Goal: Information Seeking & Learning: Learn about a topic

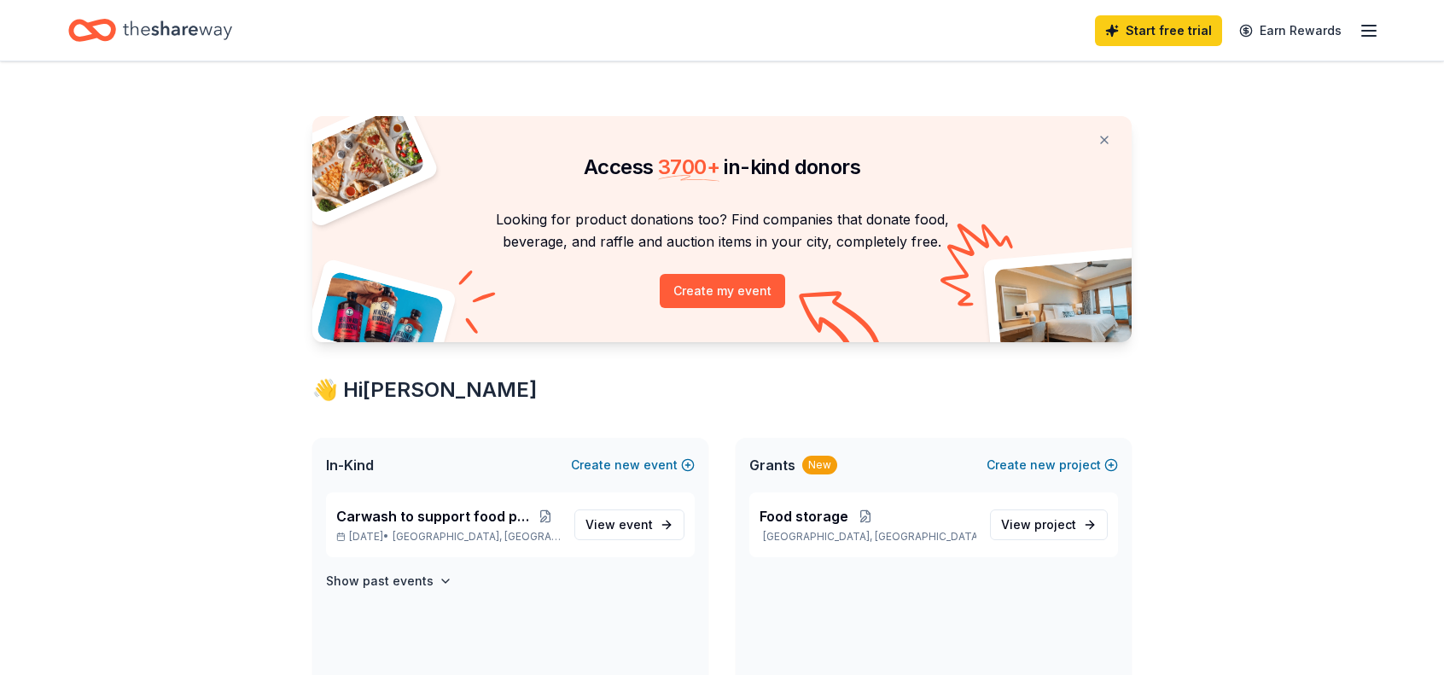
click at [1374, 29] on icon "button" at bounding box center [1369, 30] width 20 height 20
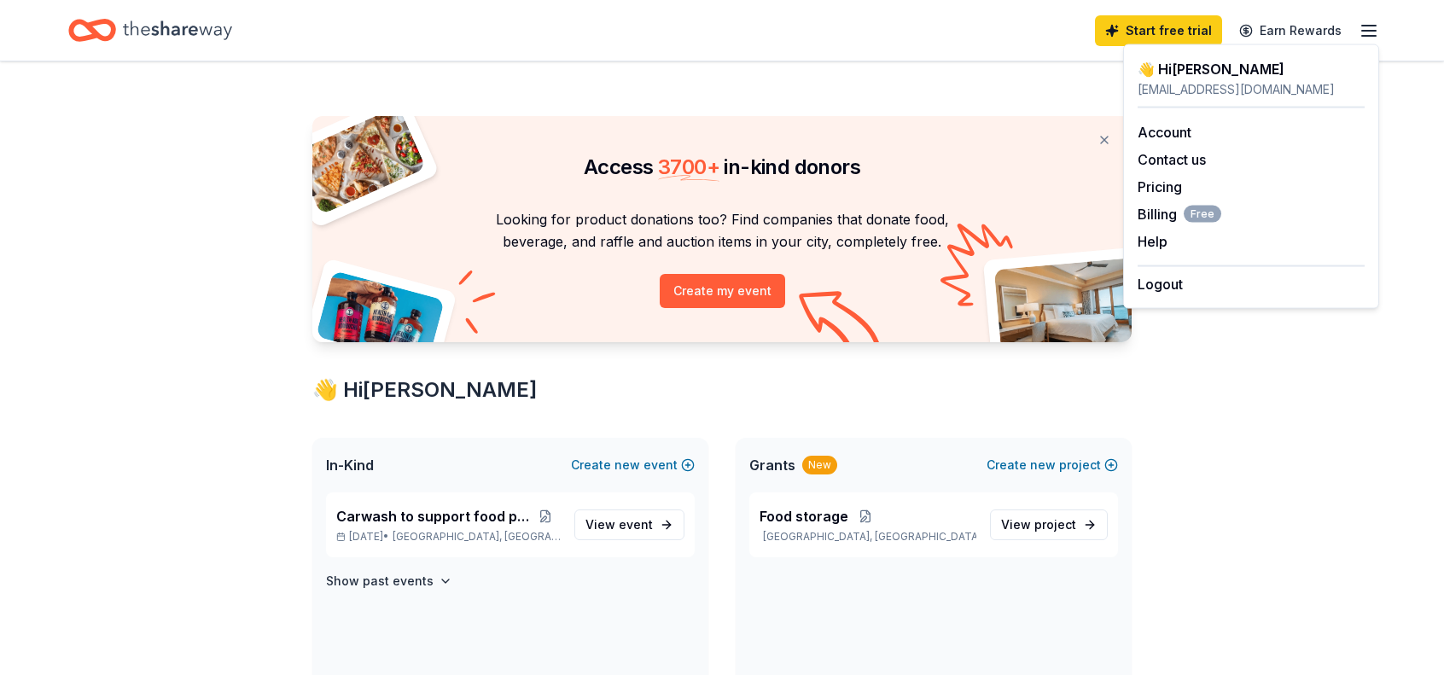
click at [1371, 28] on icon "button" at bounding box center [1369, 30] width 20 height 20
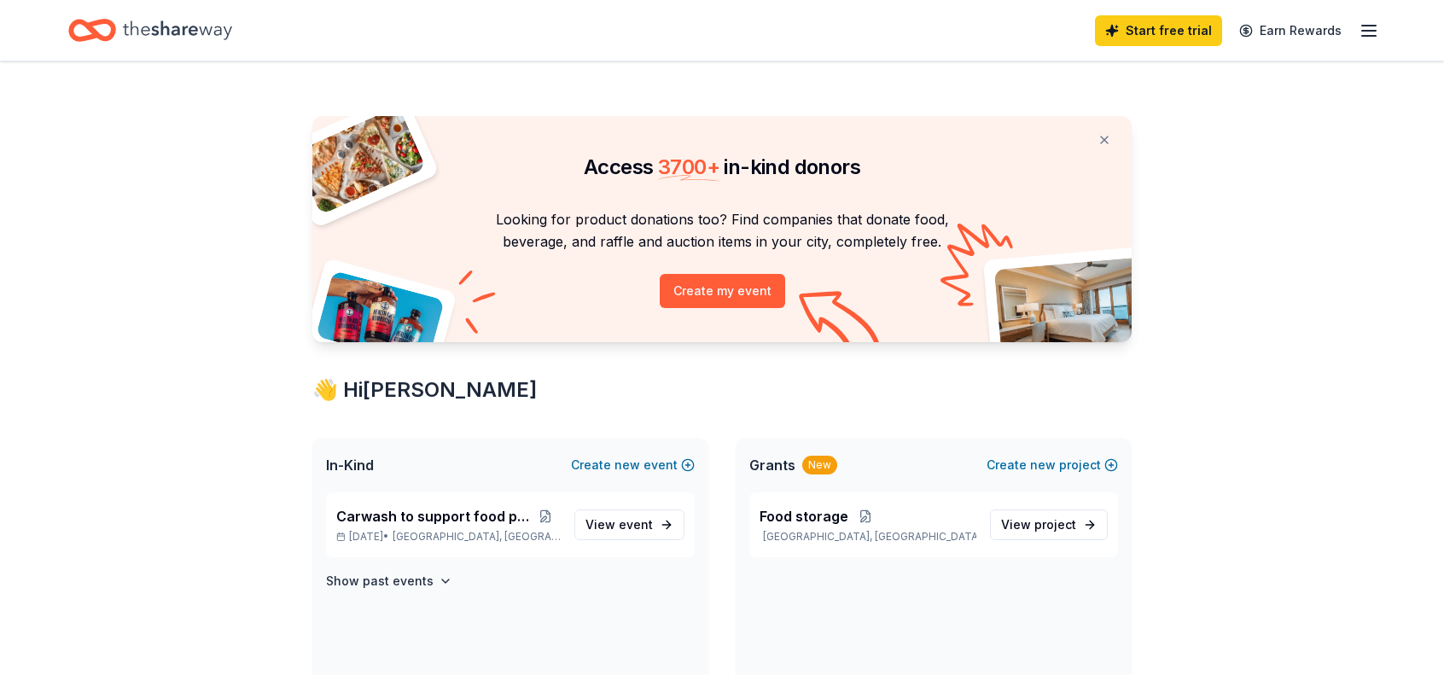
click at [1365, 36] on line "button" at bounding box center [1369, 36] width 14 height 0
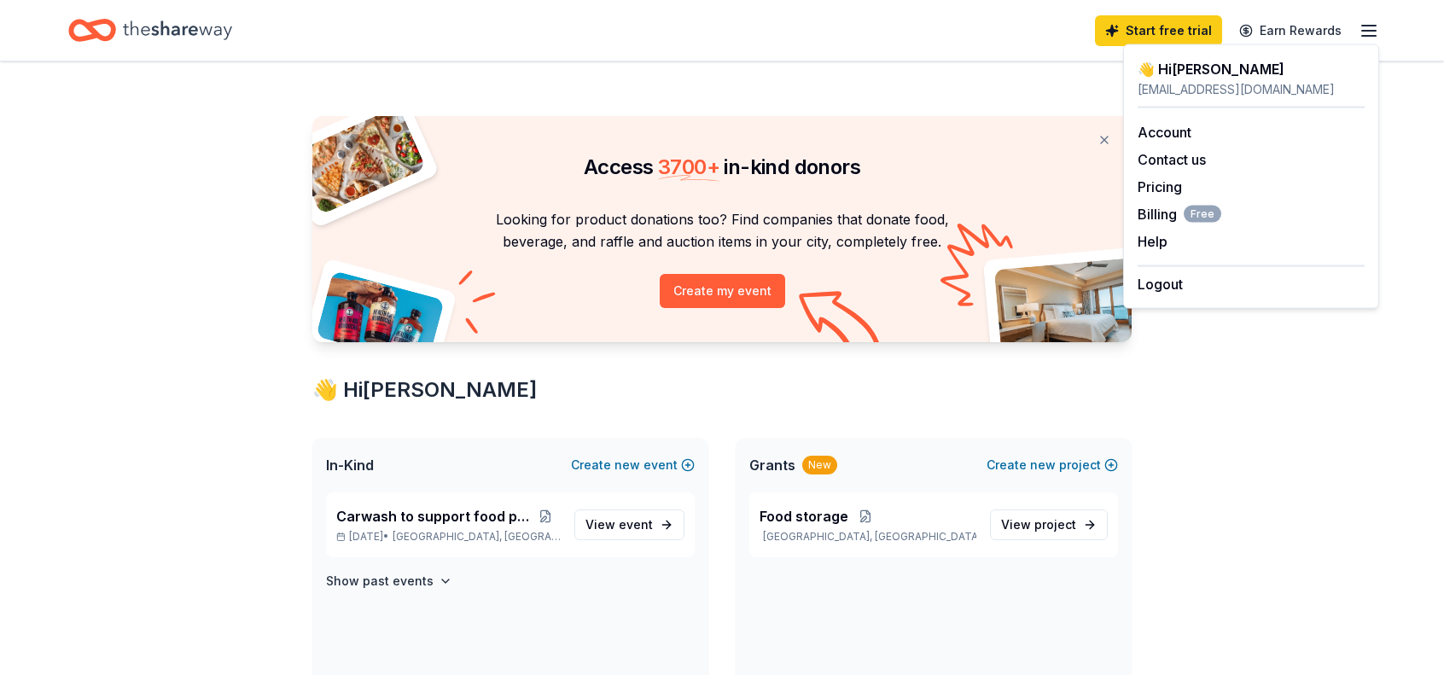
click at [525, 92] on div "Access 3700 + in-kind donors Looking for product donations too? Find companies …" at bounding box center [722, 655] width 874 height 1189
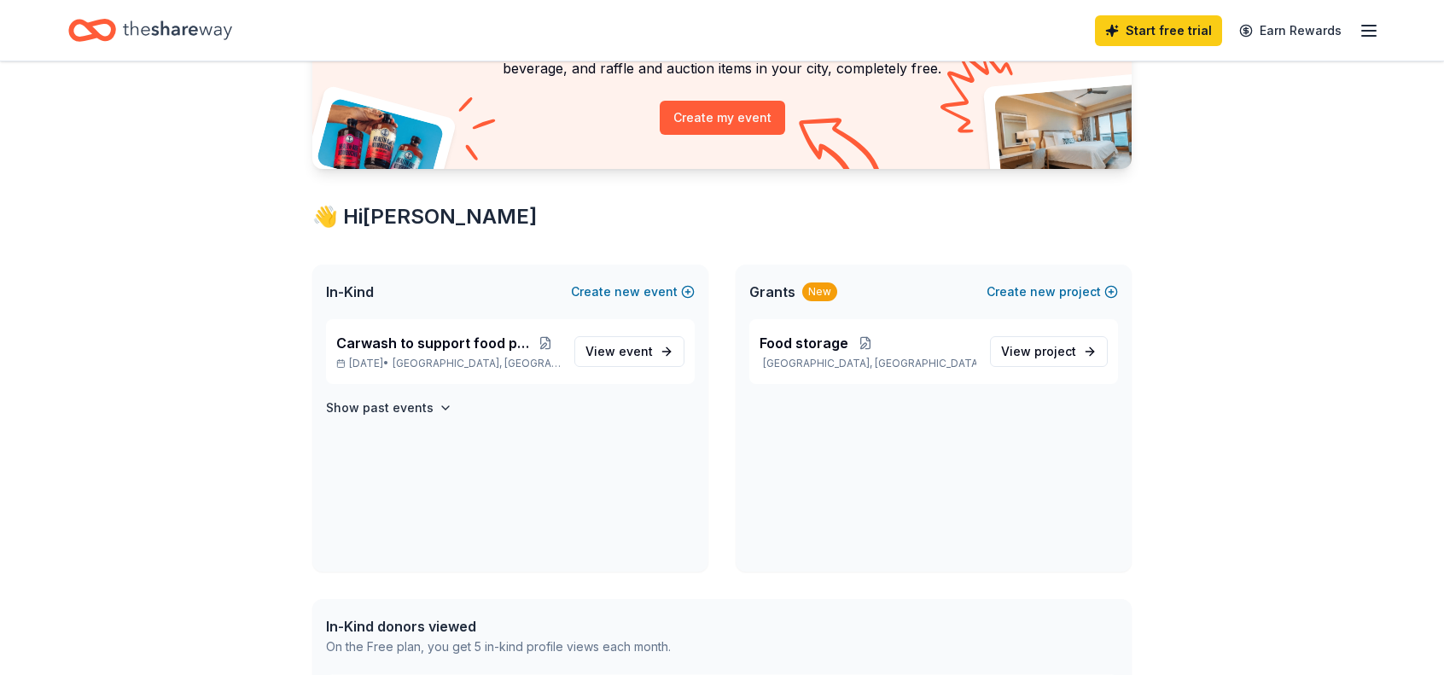
scroll to position [256, 0]
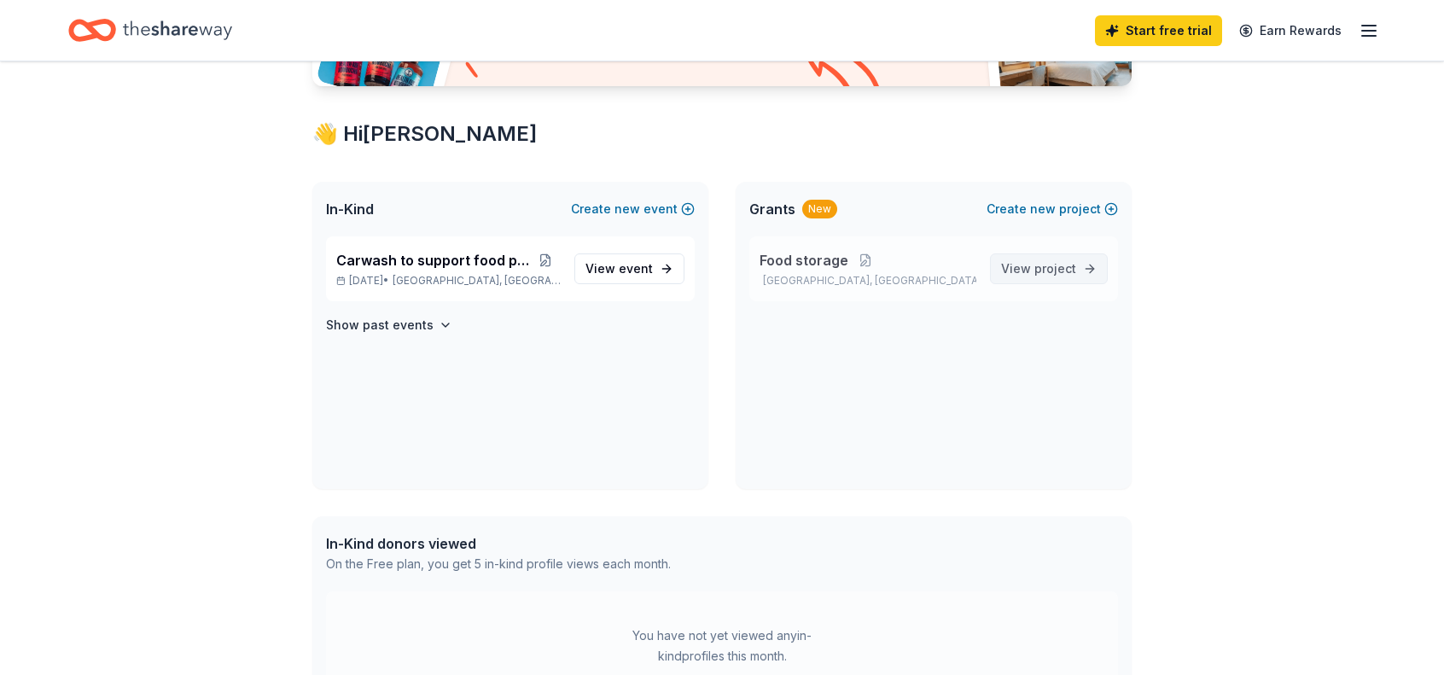
click at [1038, 269] on span "project" at bounding box center [1055, 268] width 42 height 15
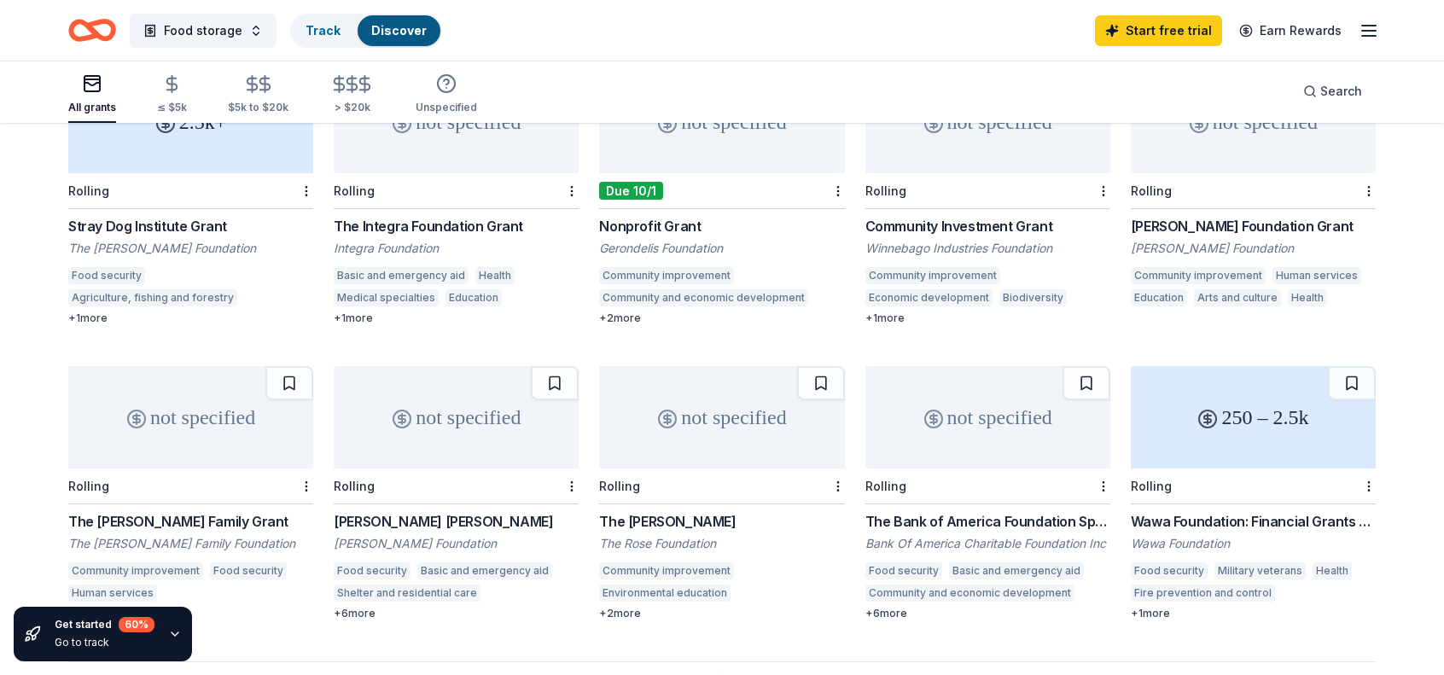
scroll to position [853, 0]
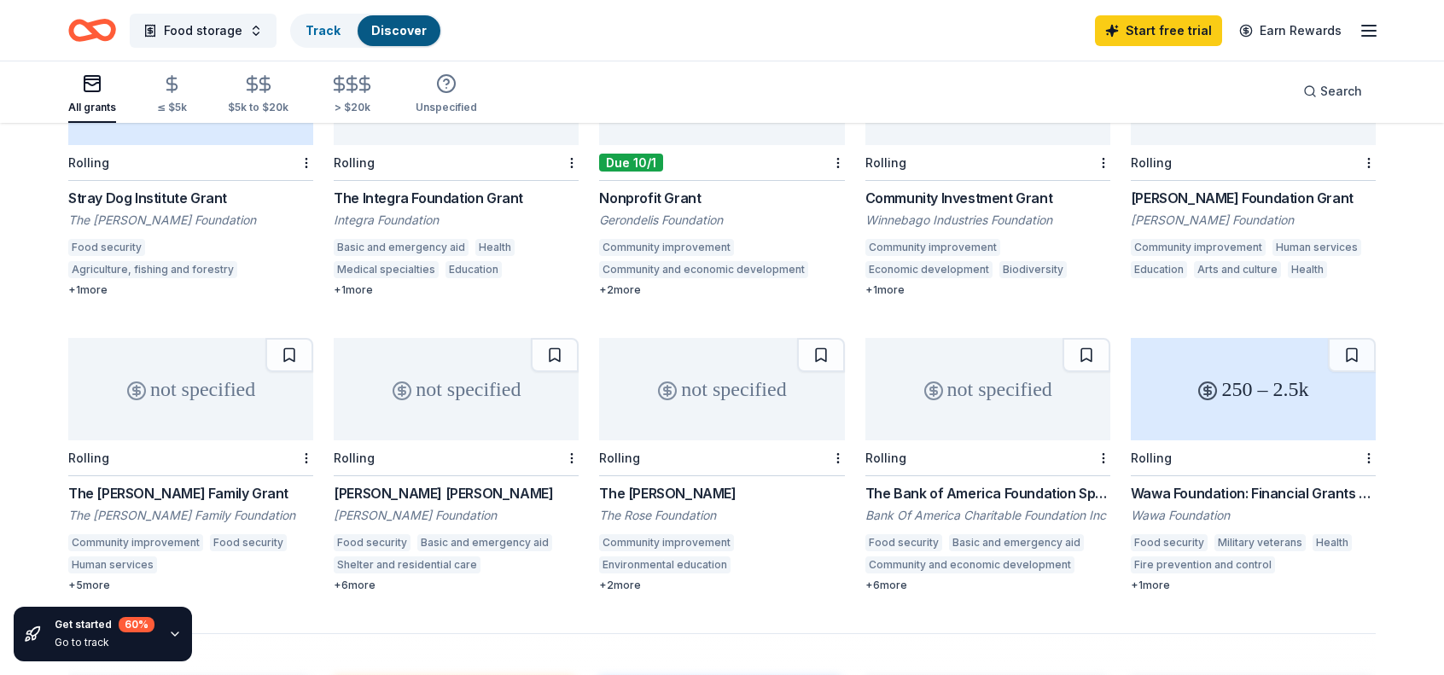
click at [1162, 579] on div "+ 1 more" at bounding box center [1253, 586] width 245 height 14
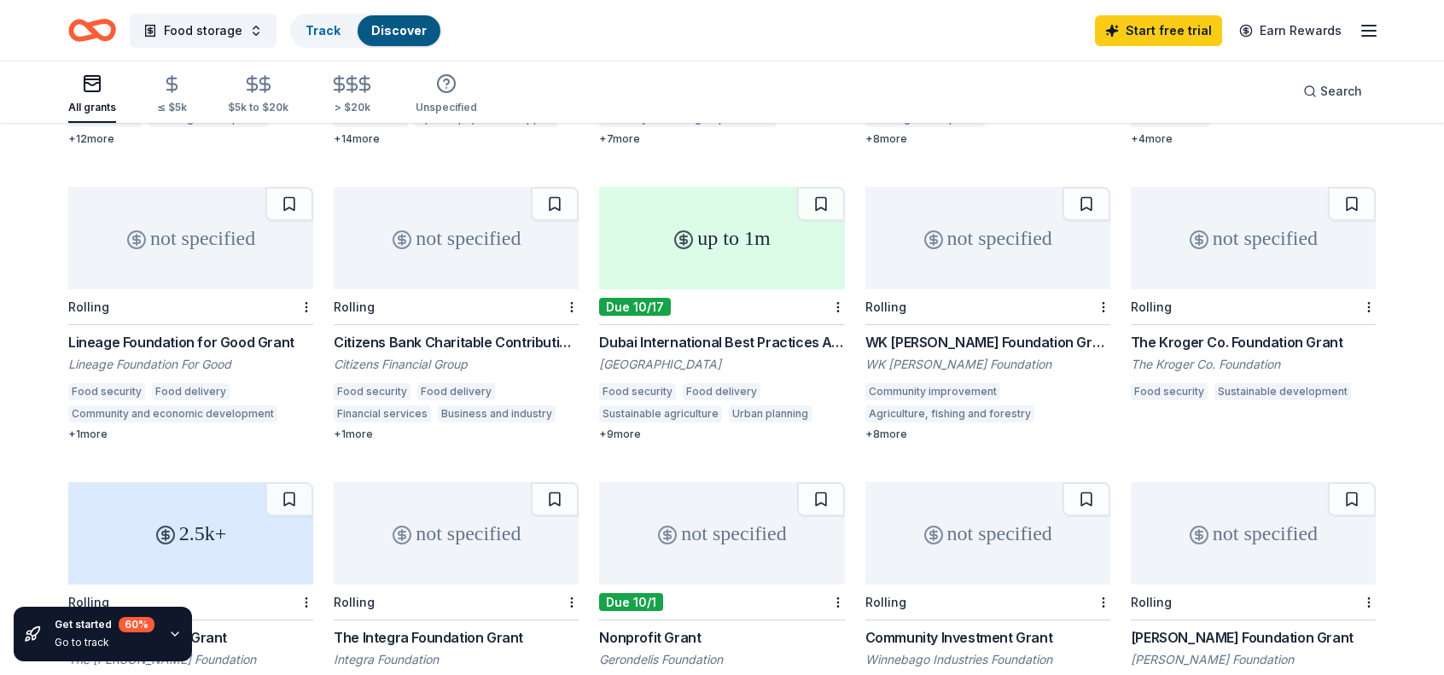
scroll to position [427, 0]
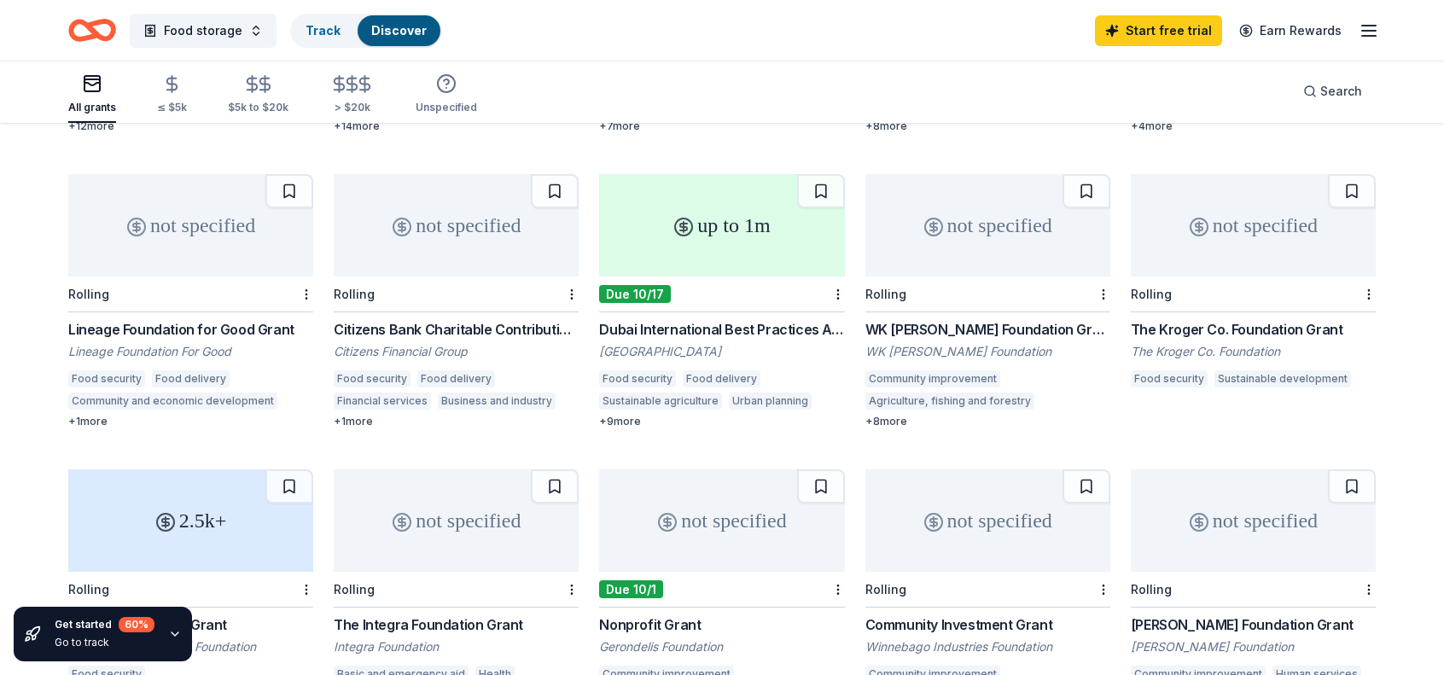
click at [413, 319] on div "Citizens Bank Charitable Contributions" at bounding box center [456, 329] width 245 height 20
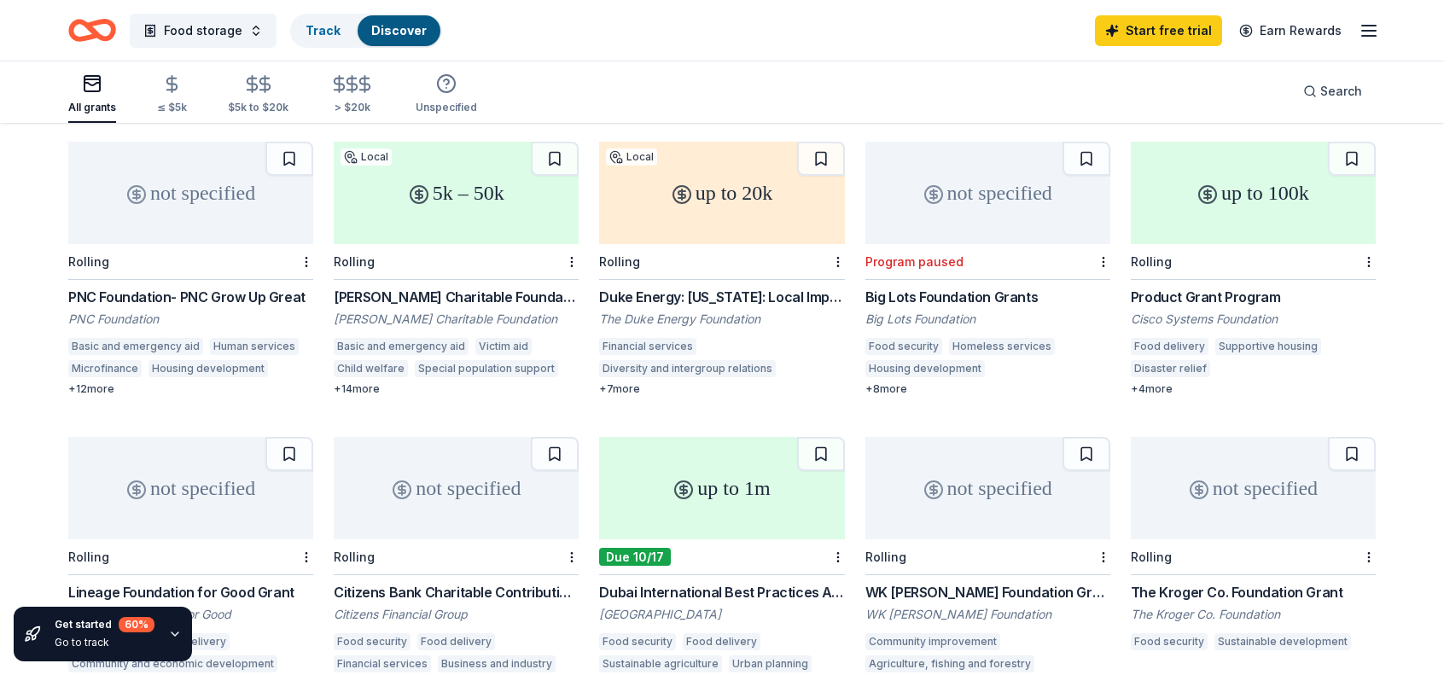
scroll to position [0, 0]
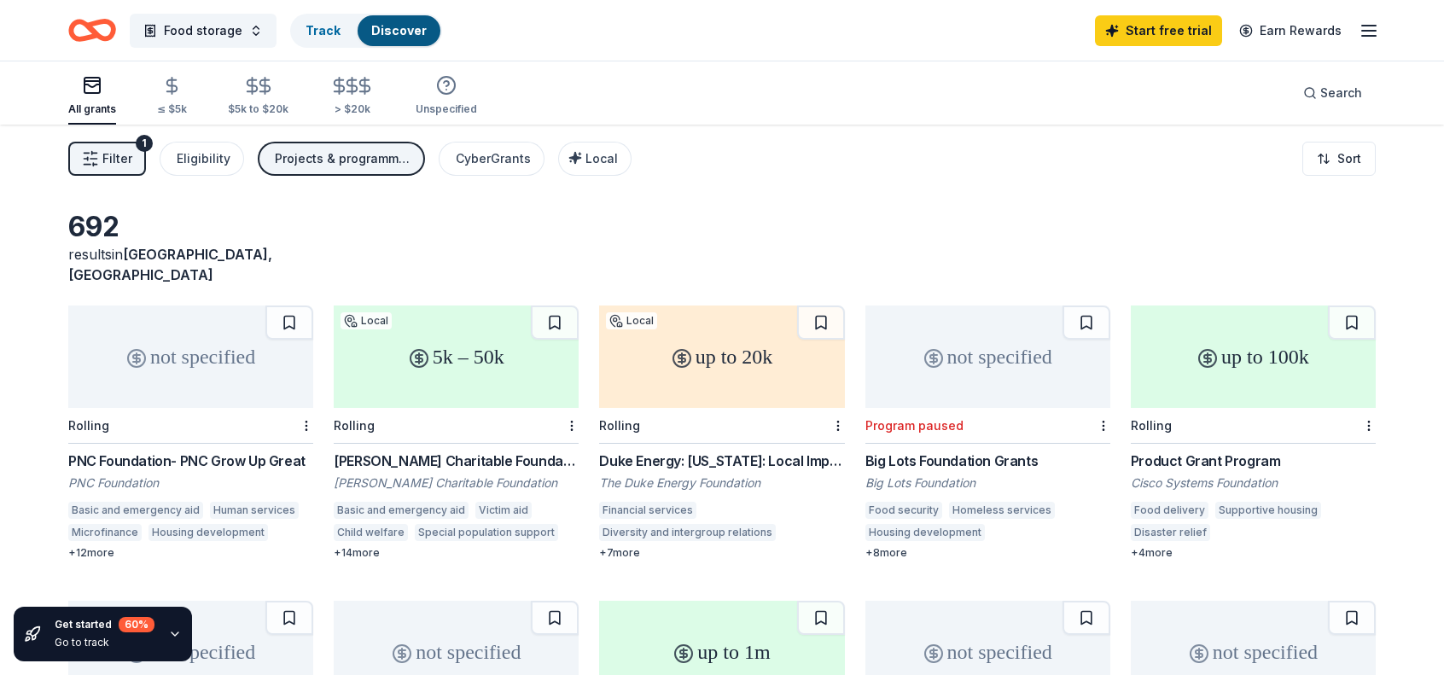
click at [821, 168] on div "Filter 1 Eligibility Projects & programming, Other CyberGrants Local Sort" at bounding box center [722, 159] width 1444 height 68
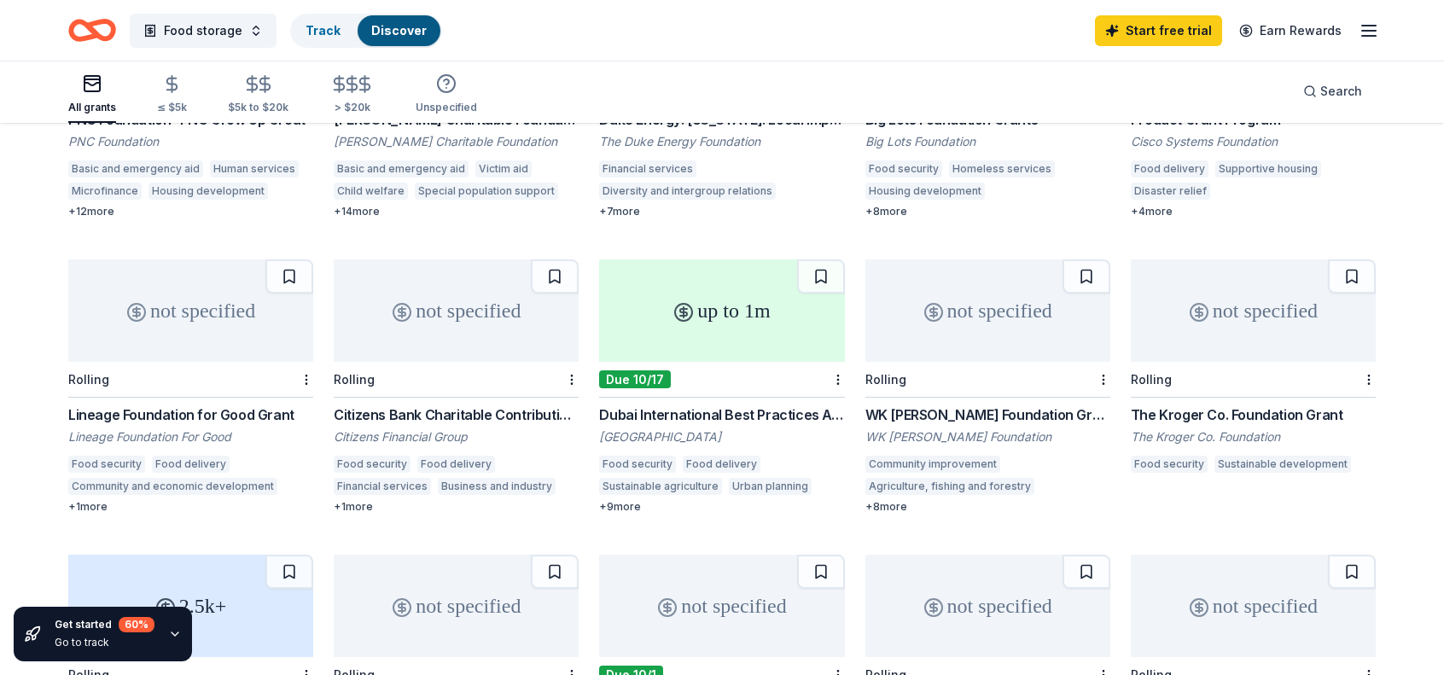
click at [687, 304] on circle at bounding box center [683, 312] width 17 height 17
click at [1237, 405] on div "The Kroger Co. Foundation Grant" at bounding box center [1253, 415] width 245 height 20
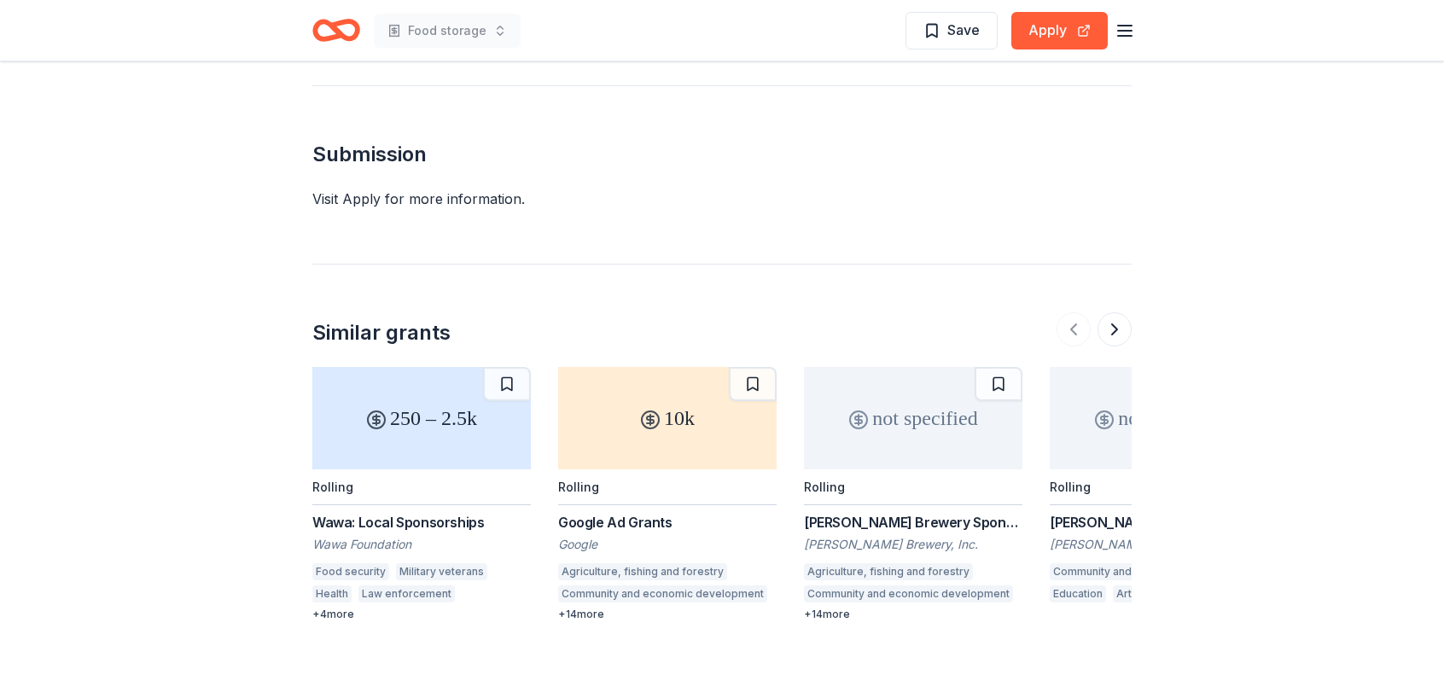
scroll to position [1963, 0]
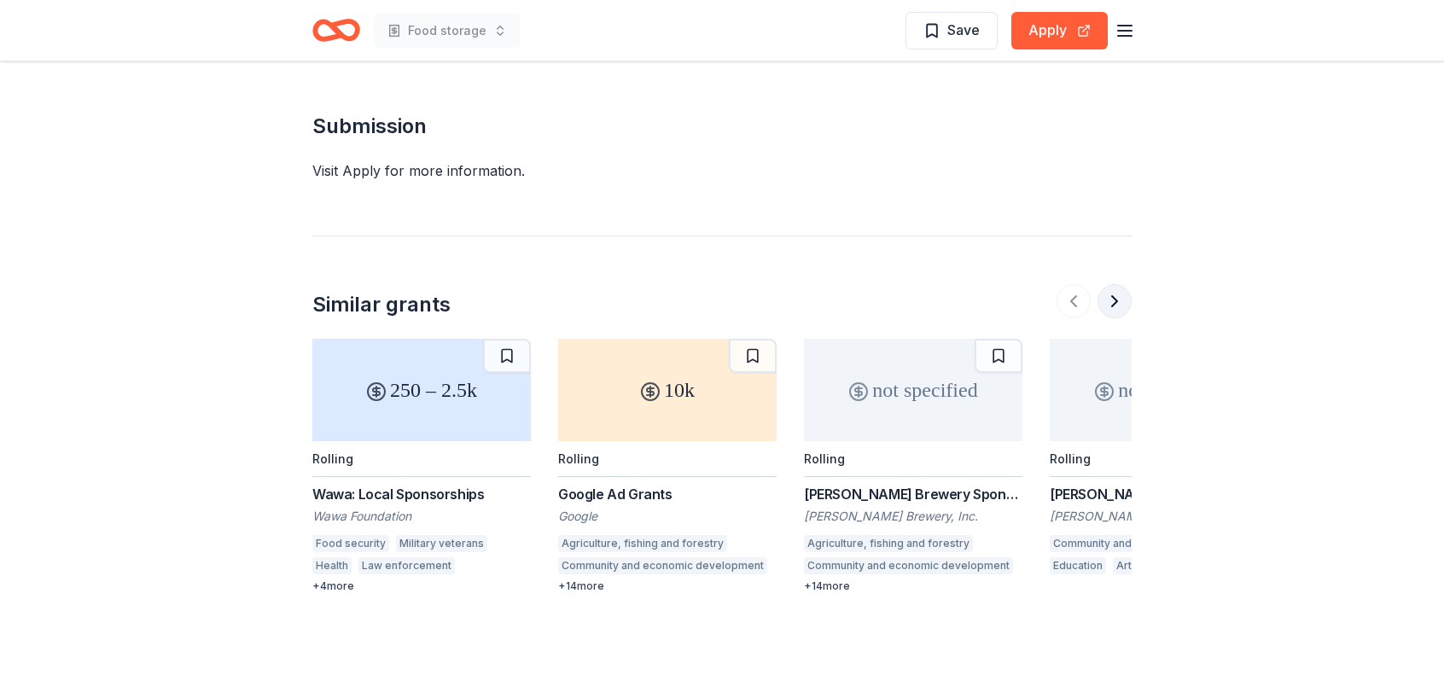
click at [1123, 284] on button at bounding box center [1115, 301] width 34 height 34
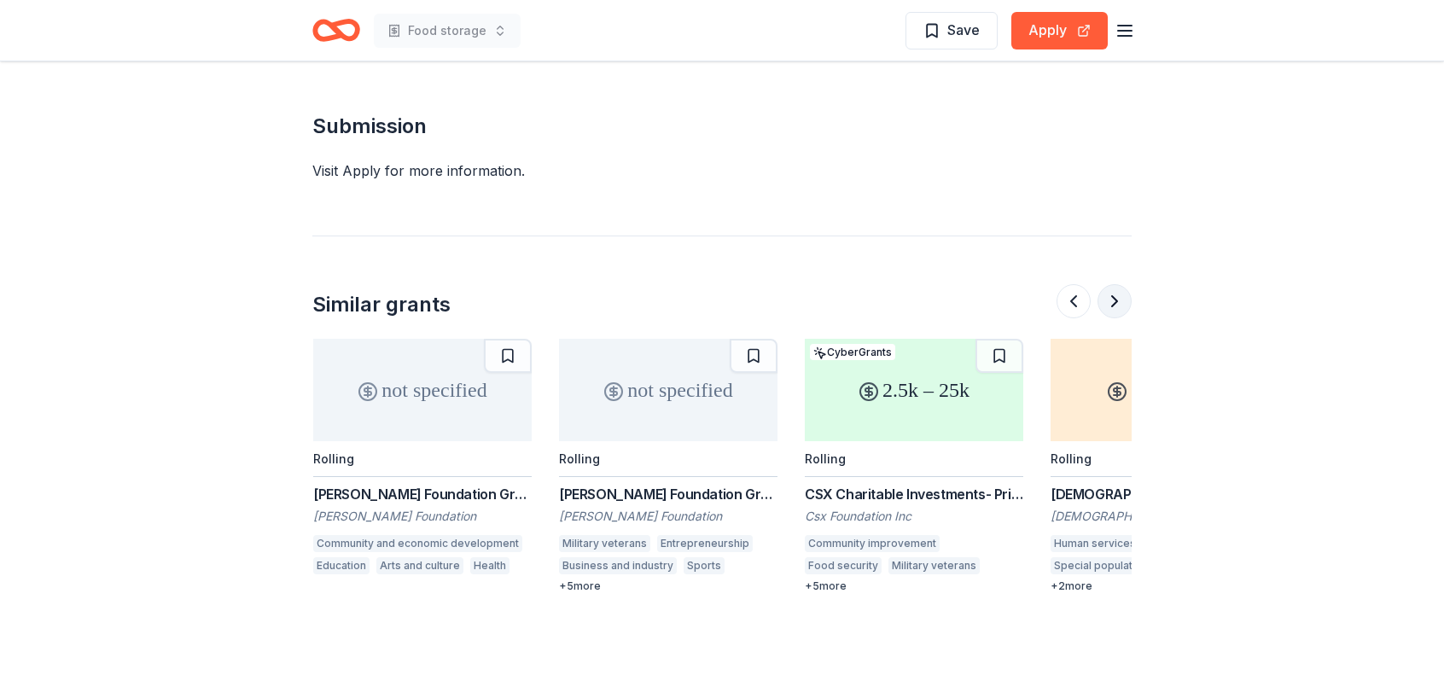
scroll to position [0, 737]
click at [1123, 284] on button at bounding box center [1115, 301] width 34 height 34
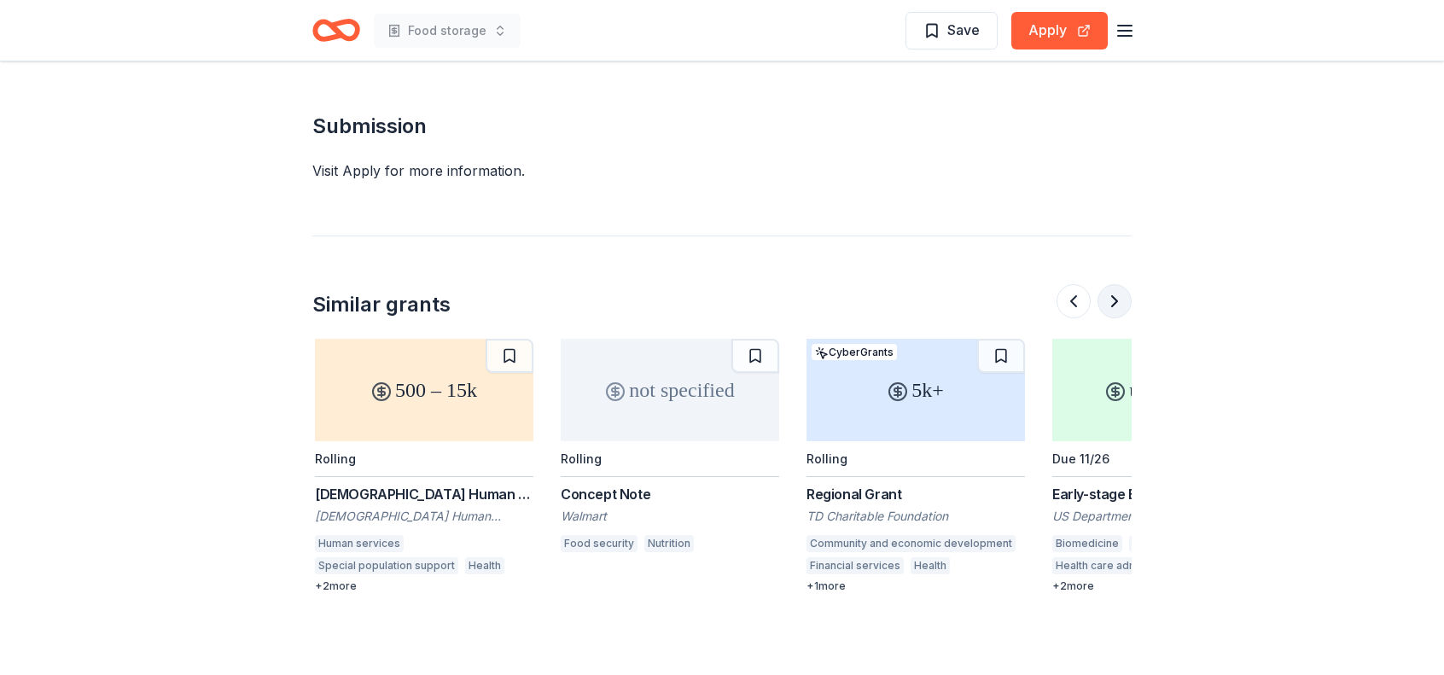
scroll to position [0, 1475]
click at [1123, 284] on button at bounding box center [1115, 301] width 34 height 34
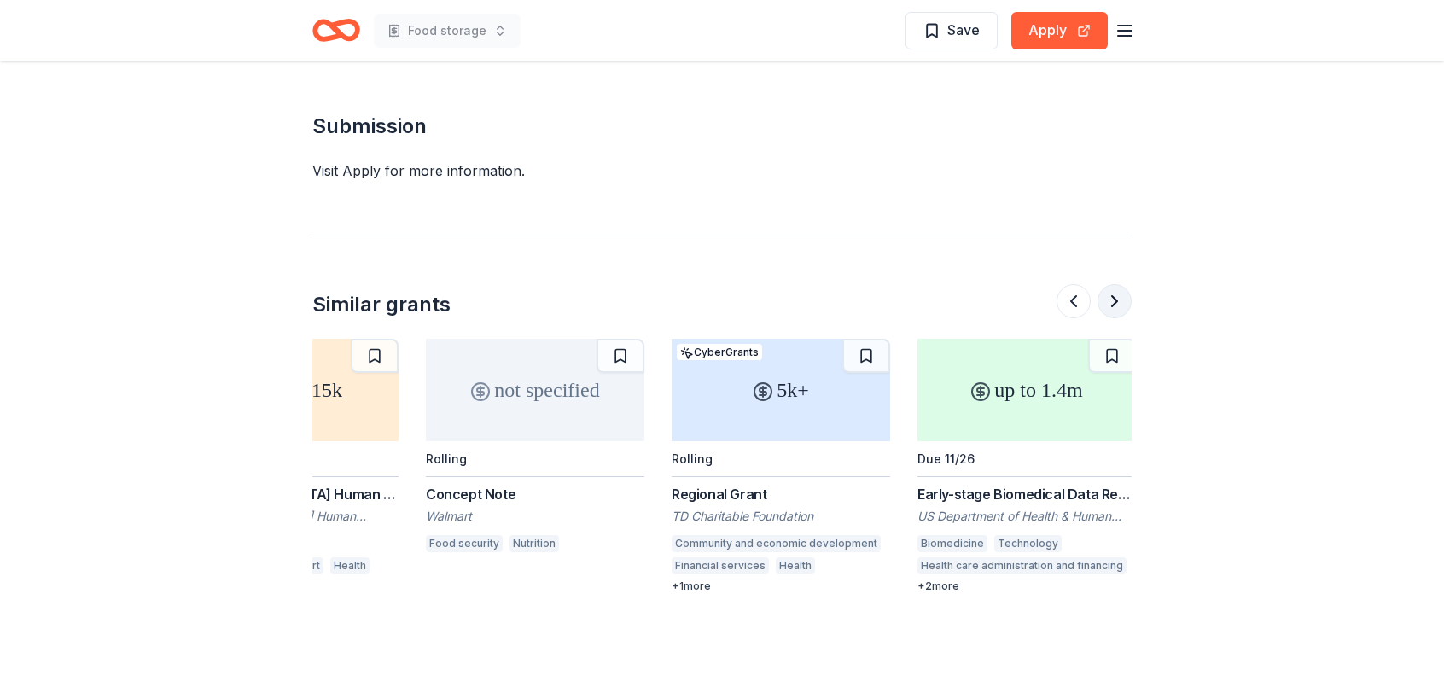
scroll to position [0, 1611]
click at [1074, 284] on button at bounding box center [1074, 301] width 34 height 34
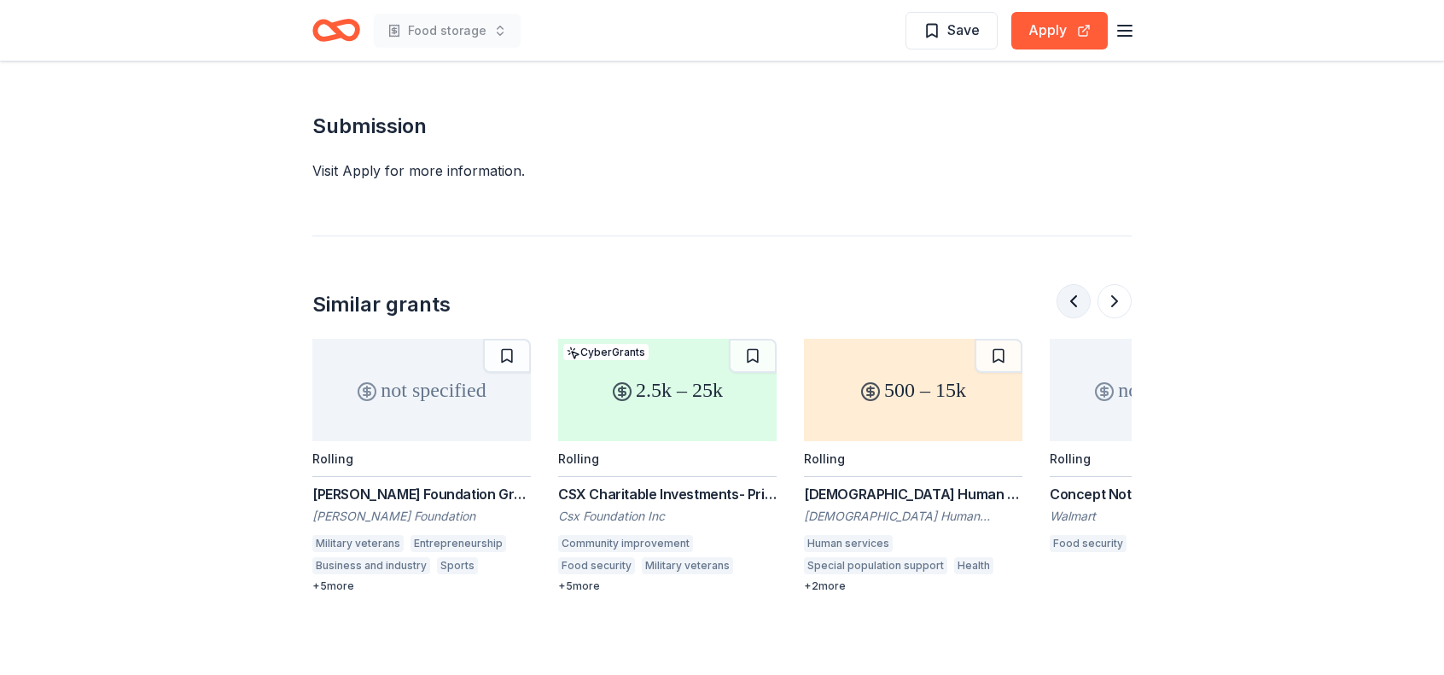
click at [1074, 284] on button at bounding box center [1074, 301] width 34 height 34
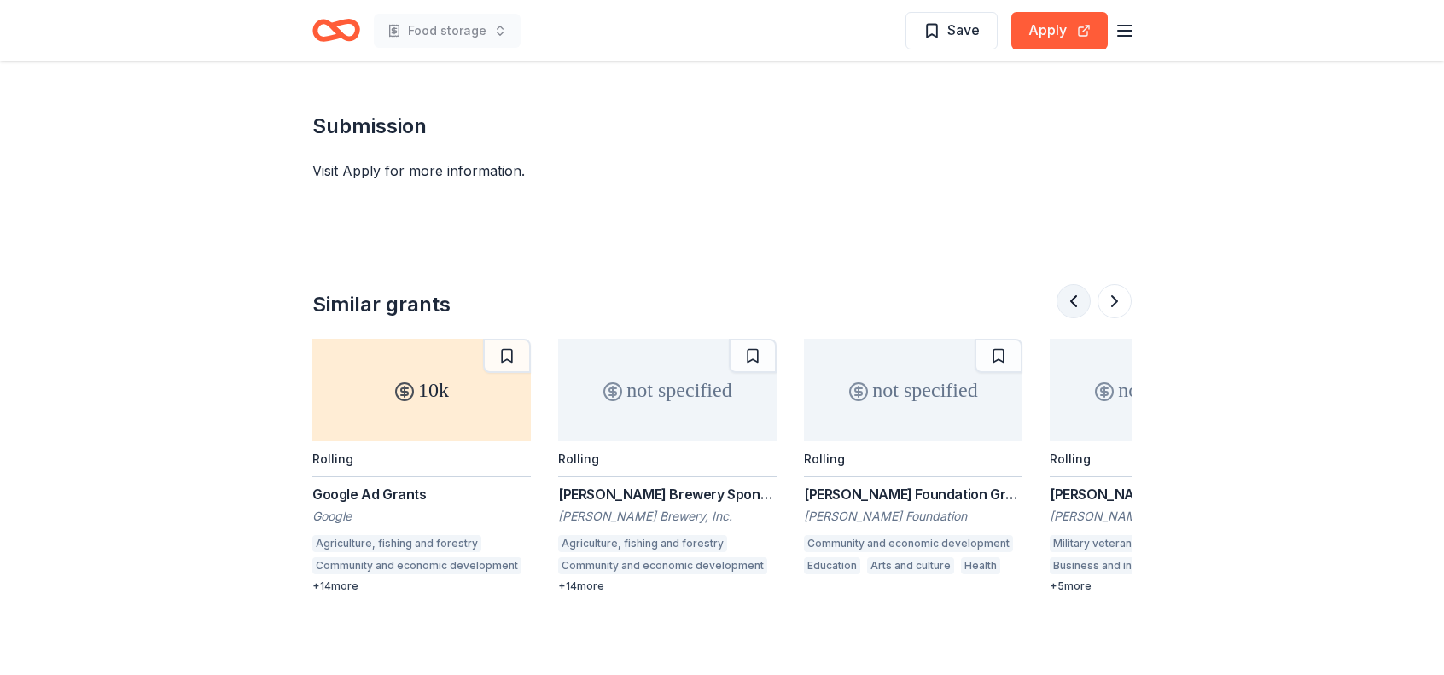
click at [1074, 284] on button at bounding box center [1074, 301] width 34 height 34
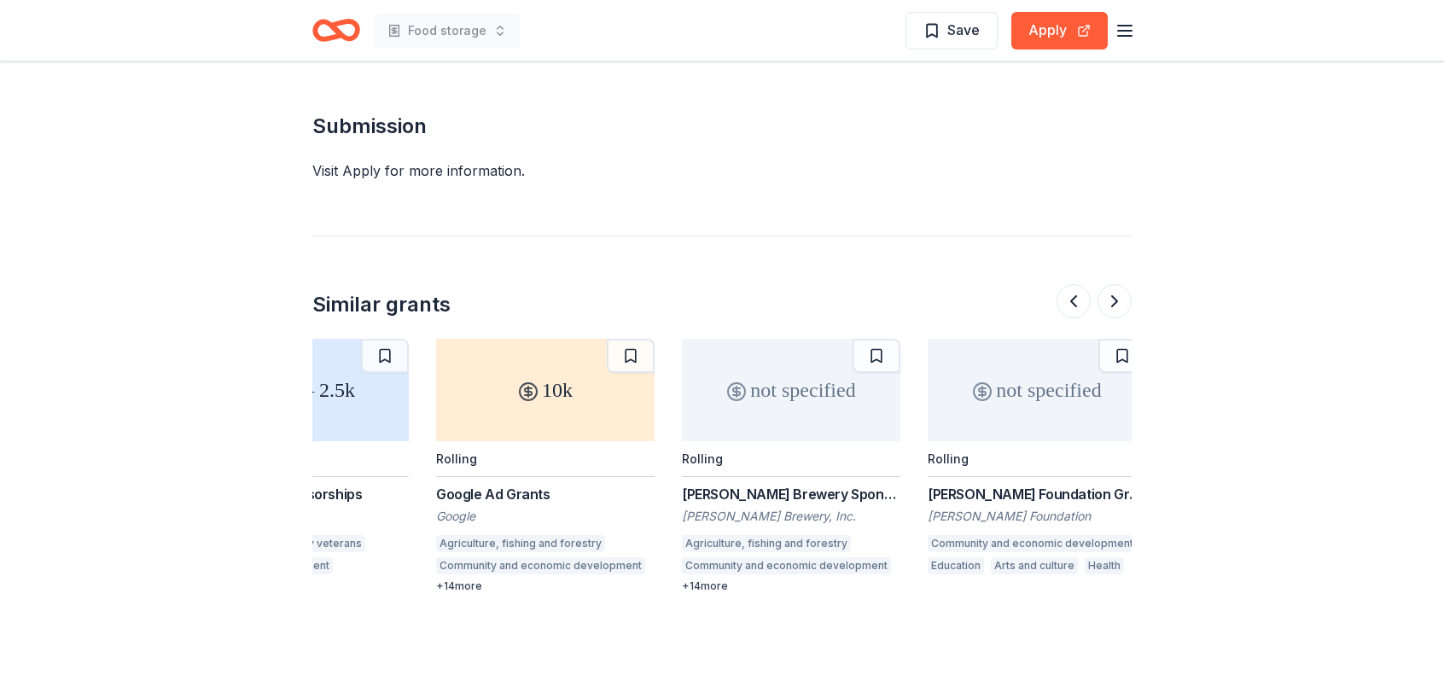
drag, startPoint x: 1074, startPoint y: 265, endPoint x: 1057, endPoint y: 273, distance: 18.3
click at [1062, 277] on div "Similar grants 250 – 2.5k Rolling Wawa: Local Sponsorships Wawa Foundation Food…" at bounding box center [721, 415] width 819 height 358
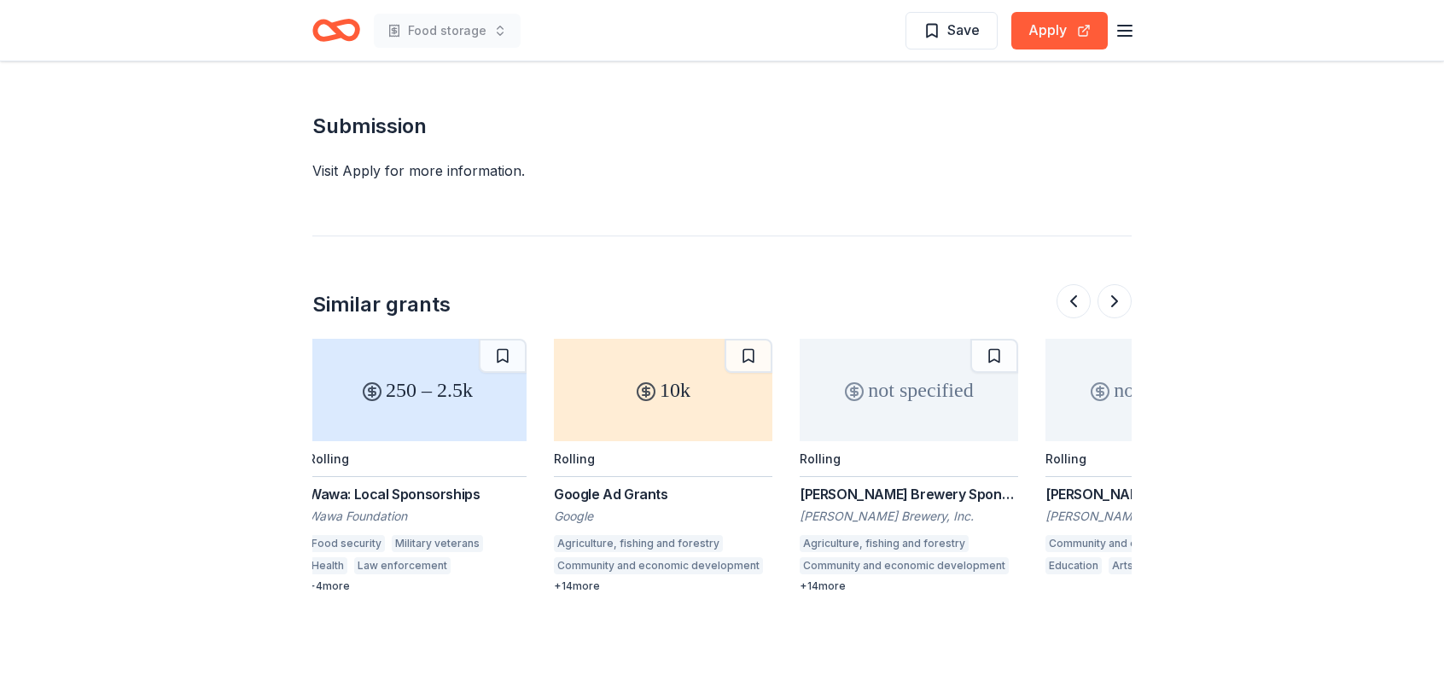
scroll to position [0, 0]
click at [389, 484] on div "Wawa: Local Sponsorships" at bounding box center [421, 494] width 218 height 20
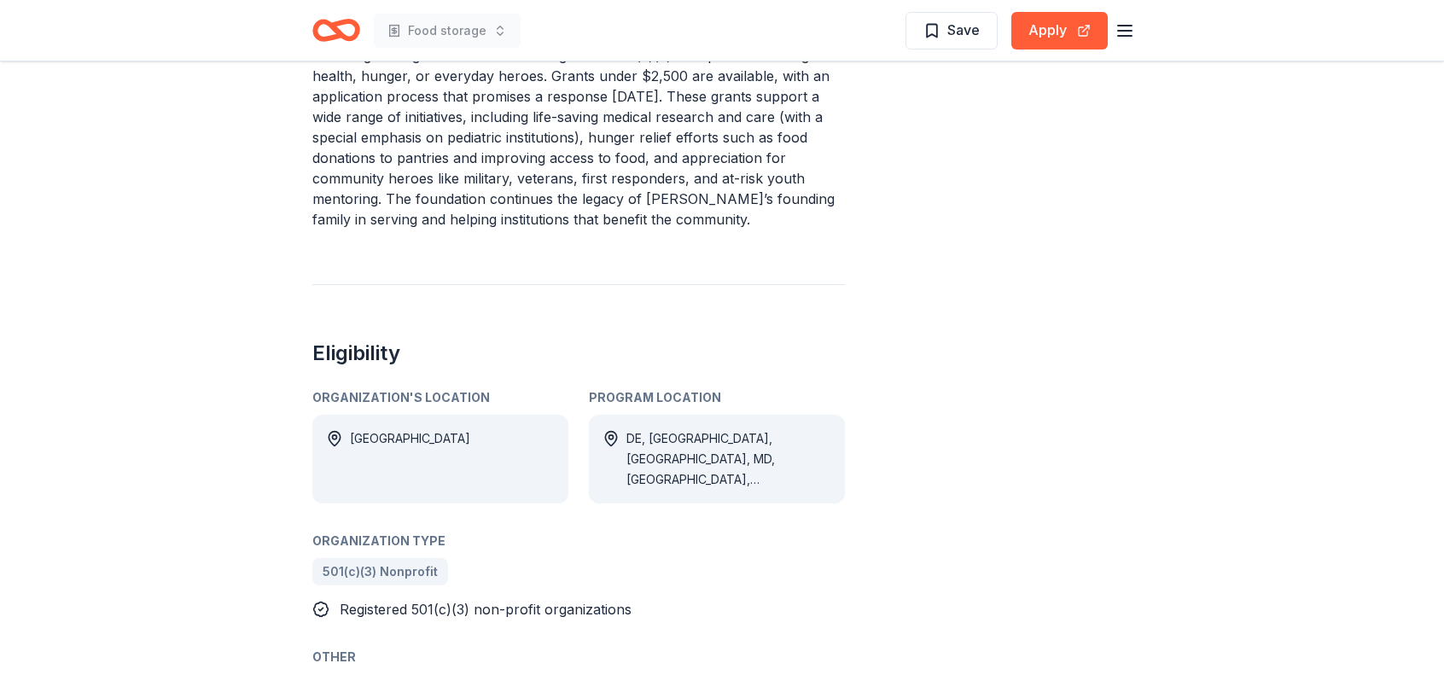
click at [166, 291] on div "Wawa Foundation: Financial Grants - Local Connection Grants (Grants less than $…" at bounding box center [722, 510] width 1444 height 2604
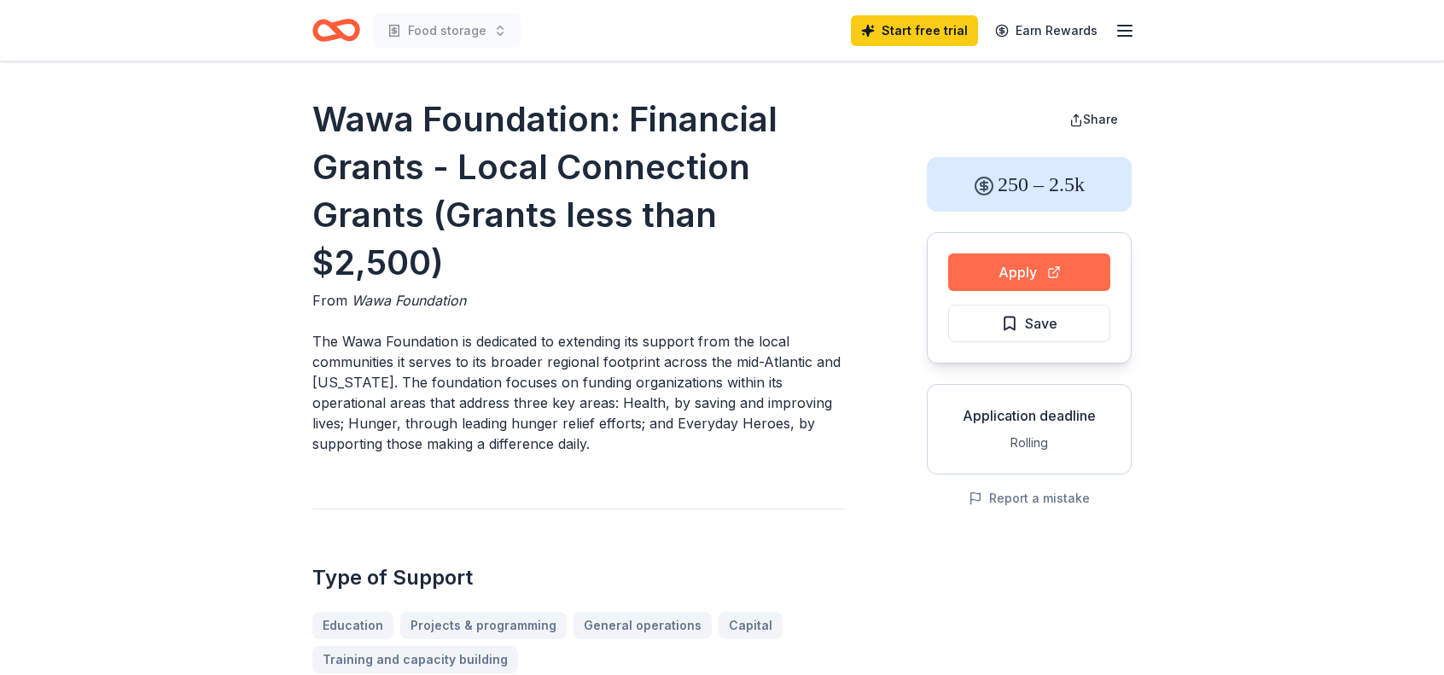
click at [984, 271] on button "Apply" at bounding box center [1029, 272] width 162 height 38
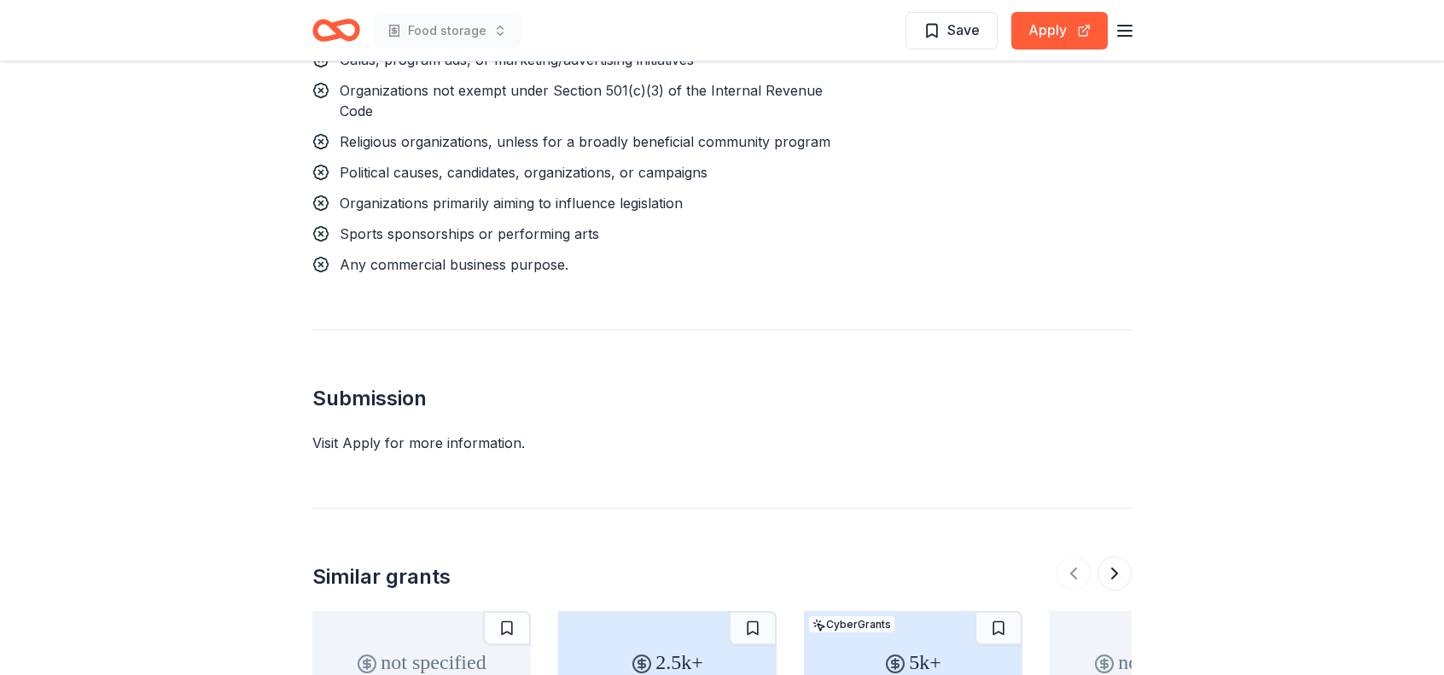
scroll to position [1878, 0]
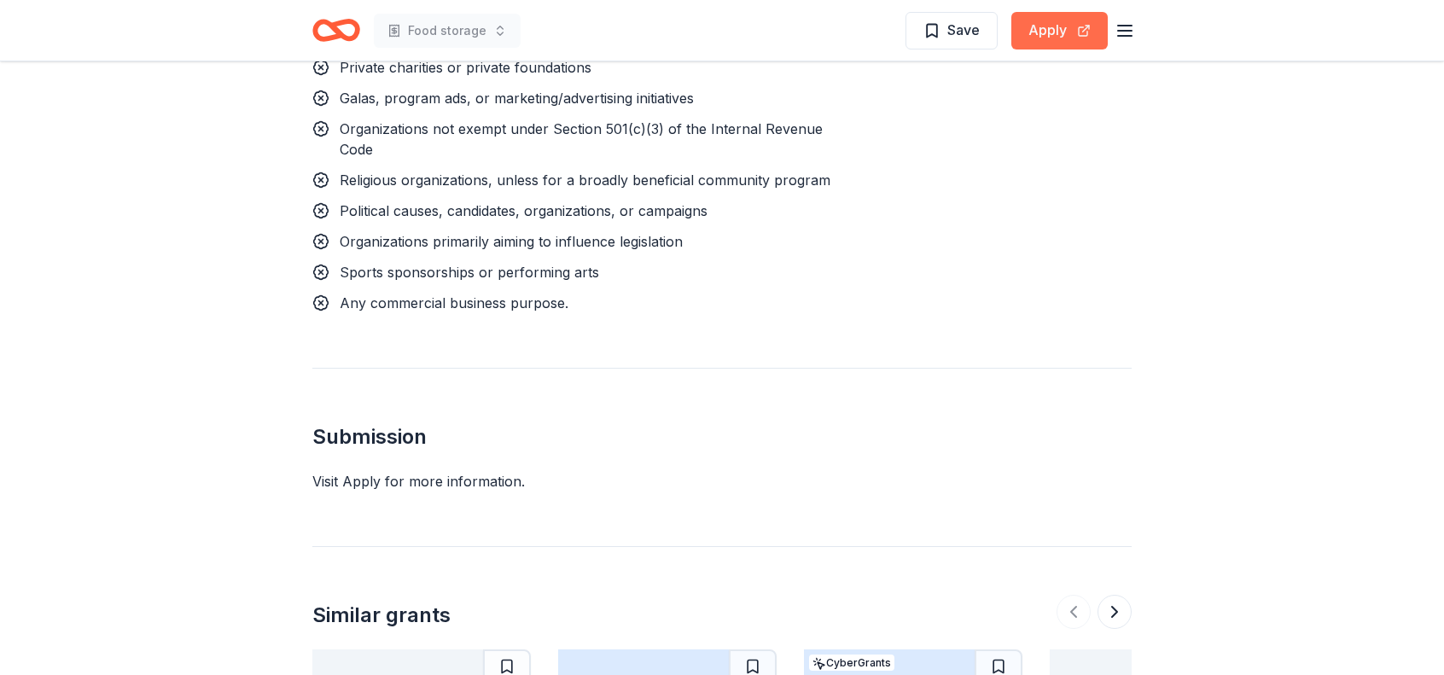
click at [1045, 31] on button "Apply" at bounding box center [1059, 31] width 96 height 38
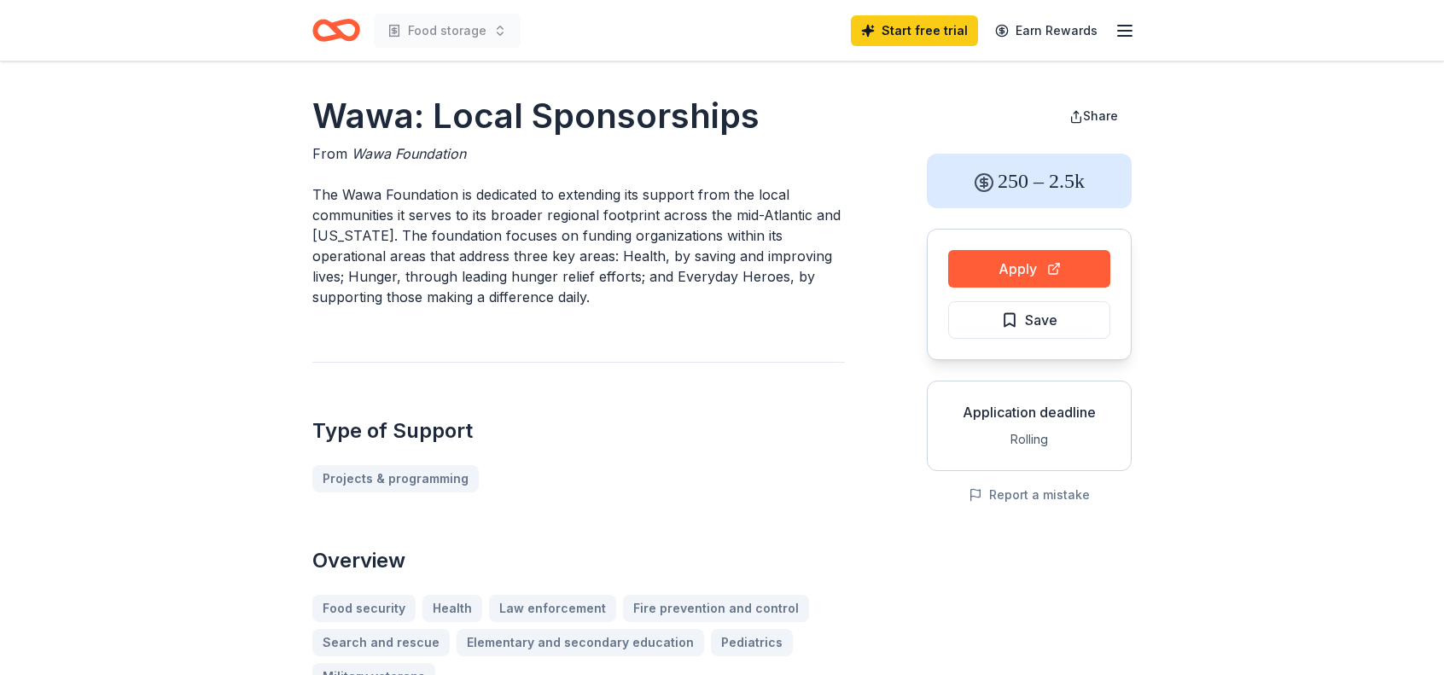
scroll to position [0, 0]
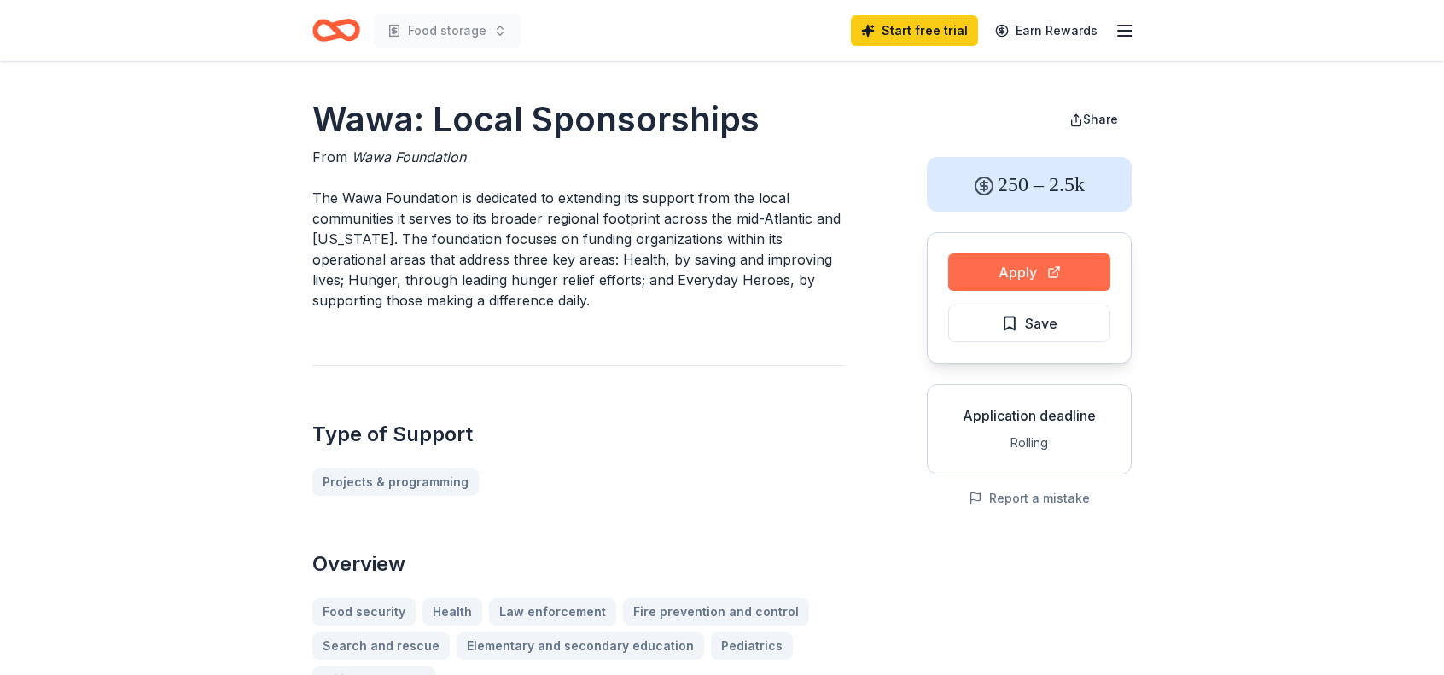
click at [1014, 277] on button "Apply" at bounding box center [1029, 272] width 162 height 38
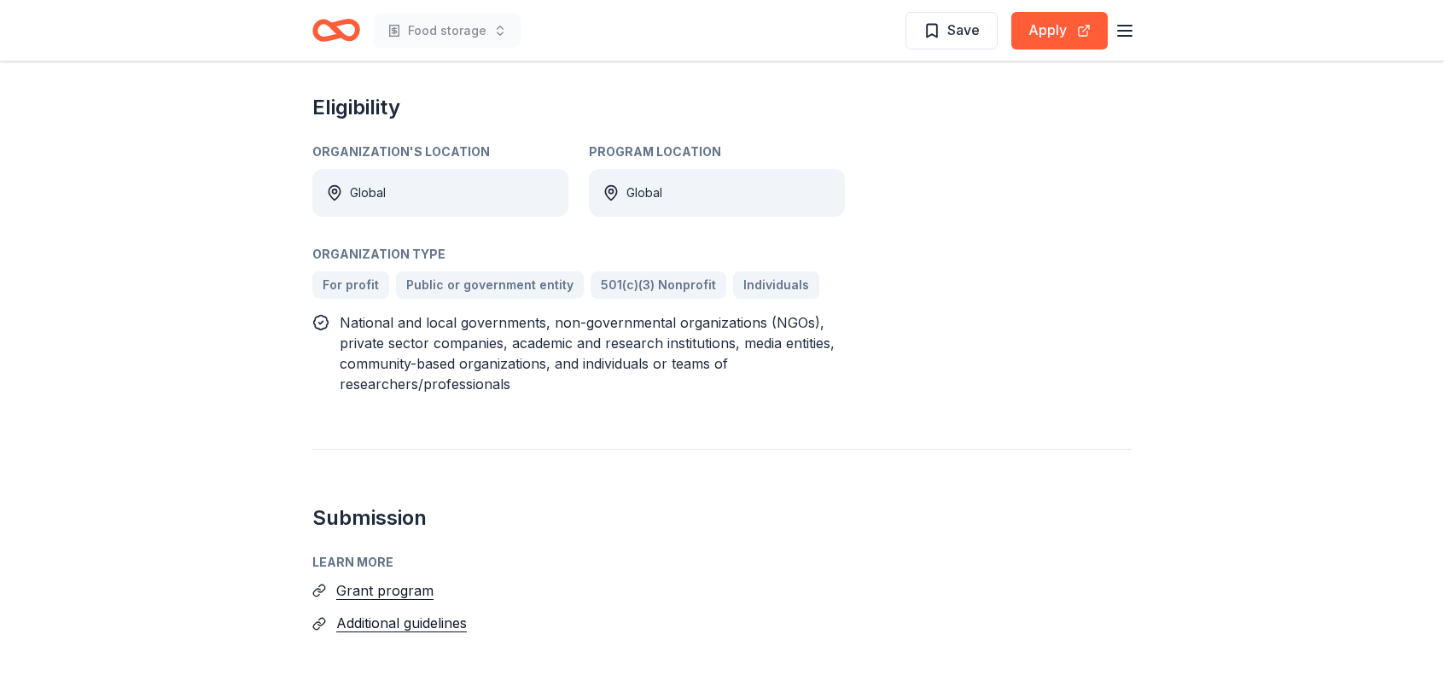
scroll to position [1181, 0]
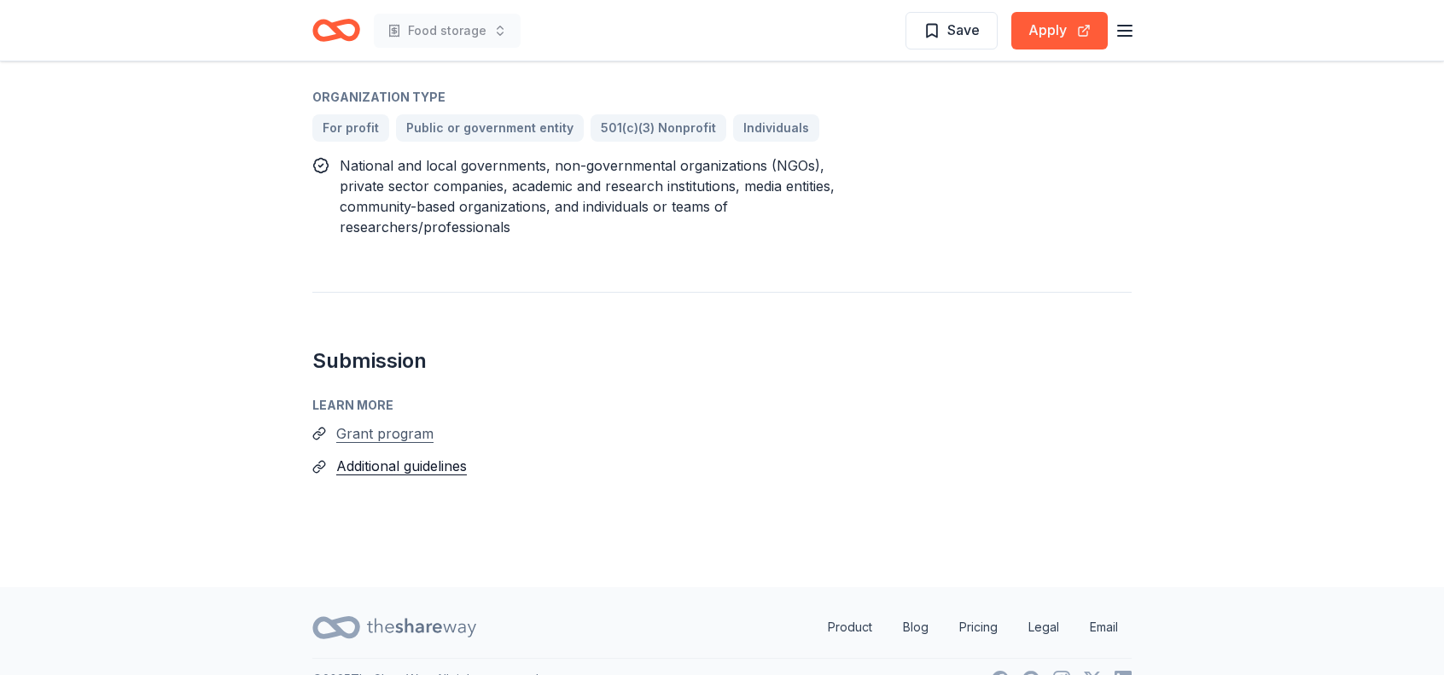
click at [368, 422] on button "Grant program" at bounding box center [384, 433] width 97 height 22
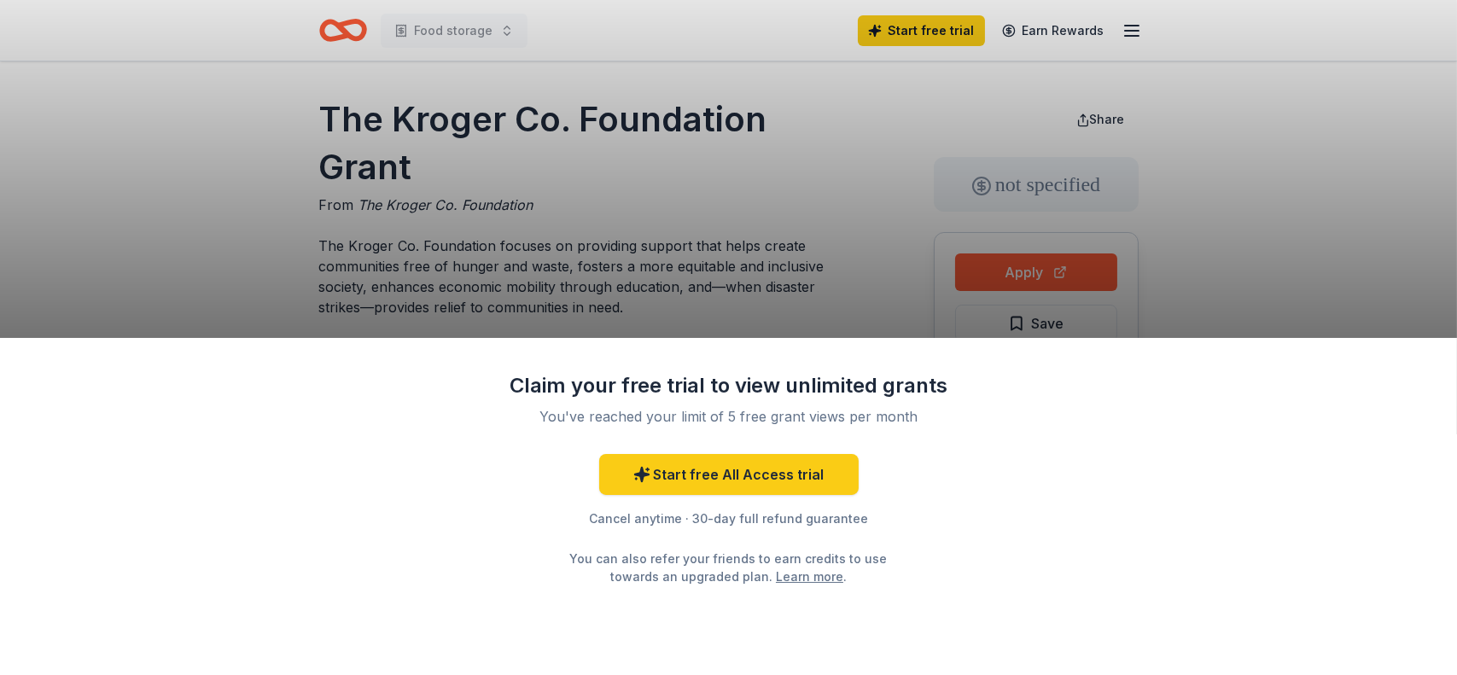
click at [801, 125] on div "Claim your free trial to view unlimited grants You've reached your limit of 5 f…" at bounding box center [728, 337] width 1457 height 675
click at [763, 212] on div "Claim your free trial to view unlimited grants You've reached your limit of 5 f…" at bounding box center [728, 337] width 1457 height 675
